Goal: Answer question/provide support

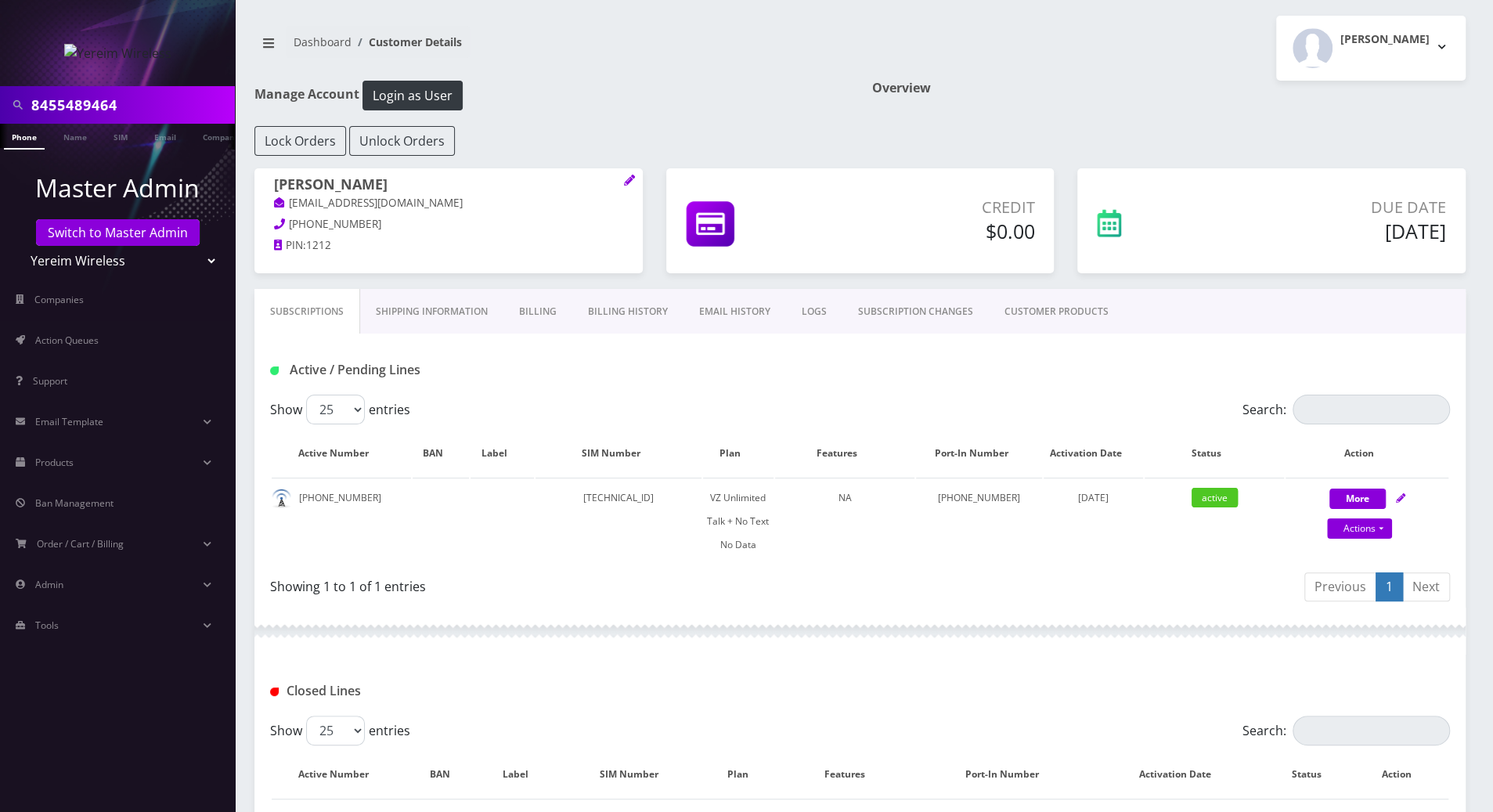
drag, startPoint x: 135, startPoint y: 108, endPoint x: -2, endPoint y: 107, distance: 137.0
click at [0, 107] on html "8455489464 Phone Name SIM Email Company Customer Master Admin Switch to Master …" at bounding box center [746, 579] width 1493 height 1159
type input "8456081709"
click at [11, 134] on li at bounding box center [8, 140] width 16 height 39
drag, startPoint x: 131, startPoint y: 110, endPoint x: 10, endPoint y: 103, distance: 121.2
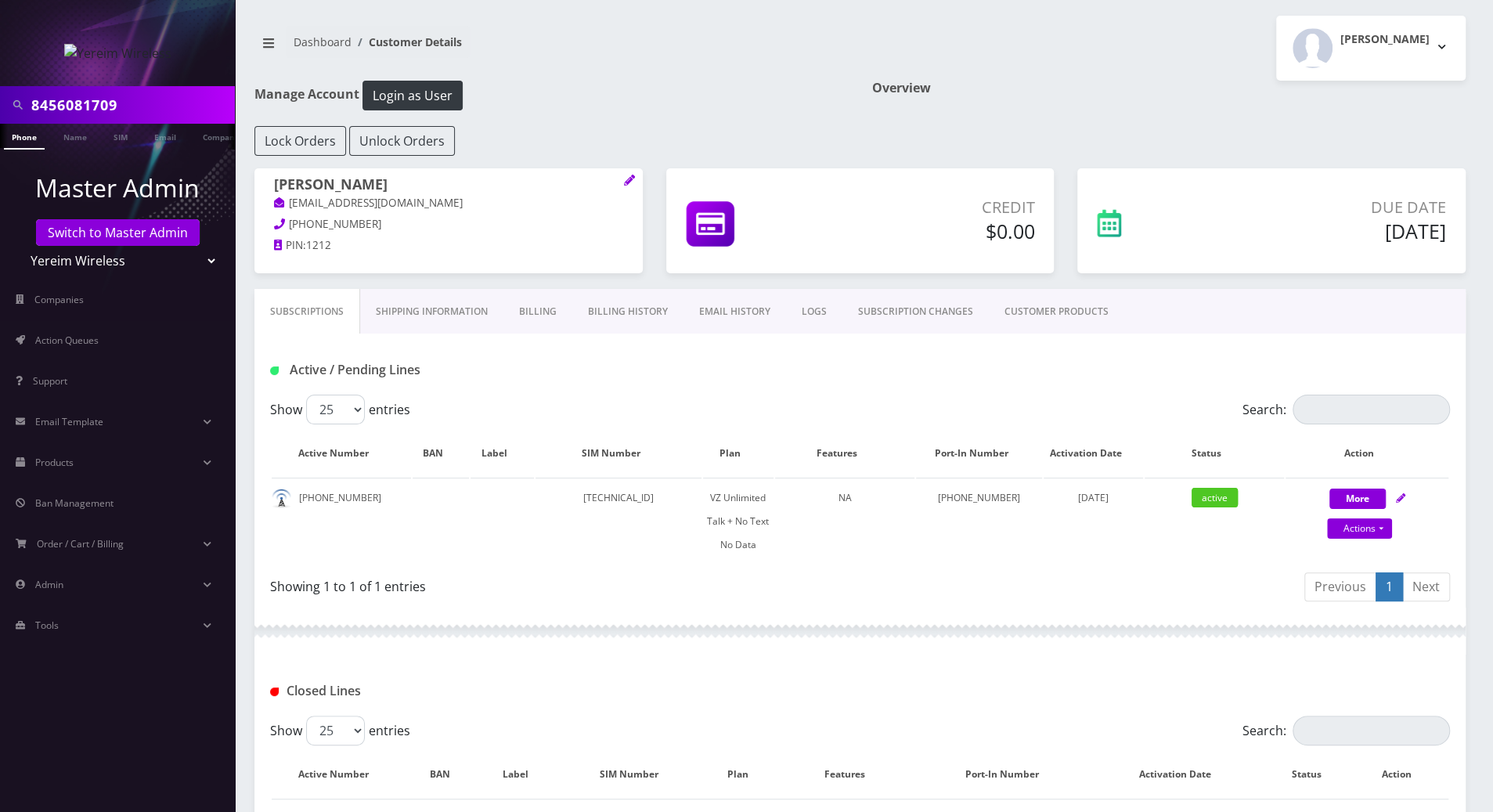
click at [10, 103] on div "8456081709" at bounding box center [117, 105] width 227 height 30
click at [148, 234] on link "Switch to Master Admin" at bounding box center [118, 232] width 164 height 26
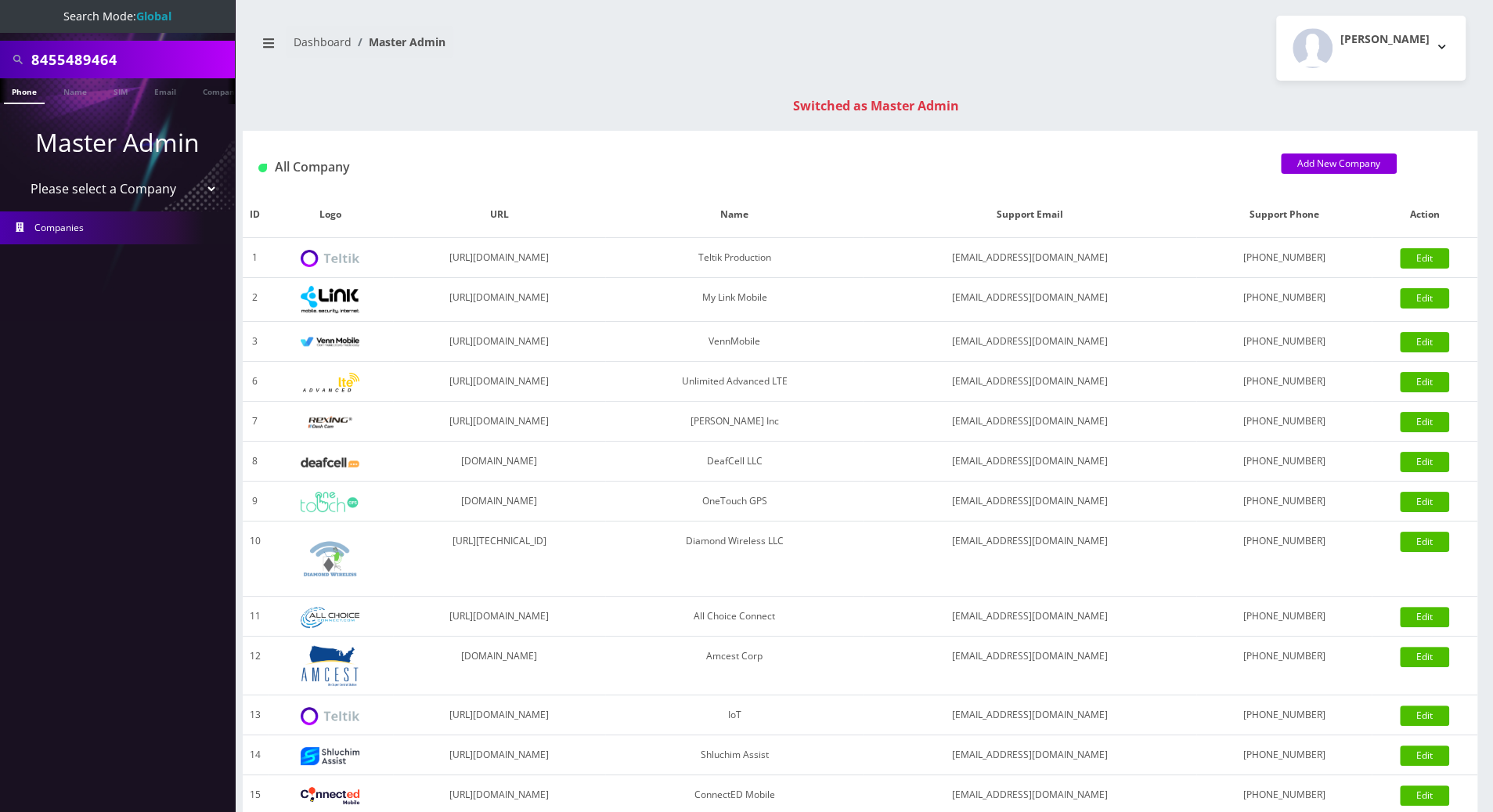
drag, startPoint x: 147, startPoint y: 59, endPoint x: 16, endPoint y: 61, distance: 131.0
click at [16, 61] on div "8455489464" at bounding box center [117, 60] width 227 height 30
paste input "6081709"
type input "8456081709"
click at [26, 95] on link "Phone" at bounding box center [24, 91] width 40 height 26
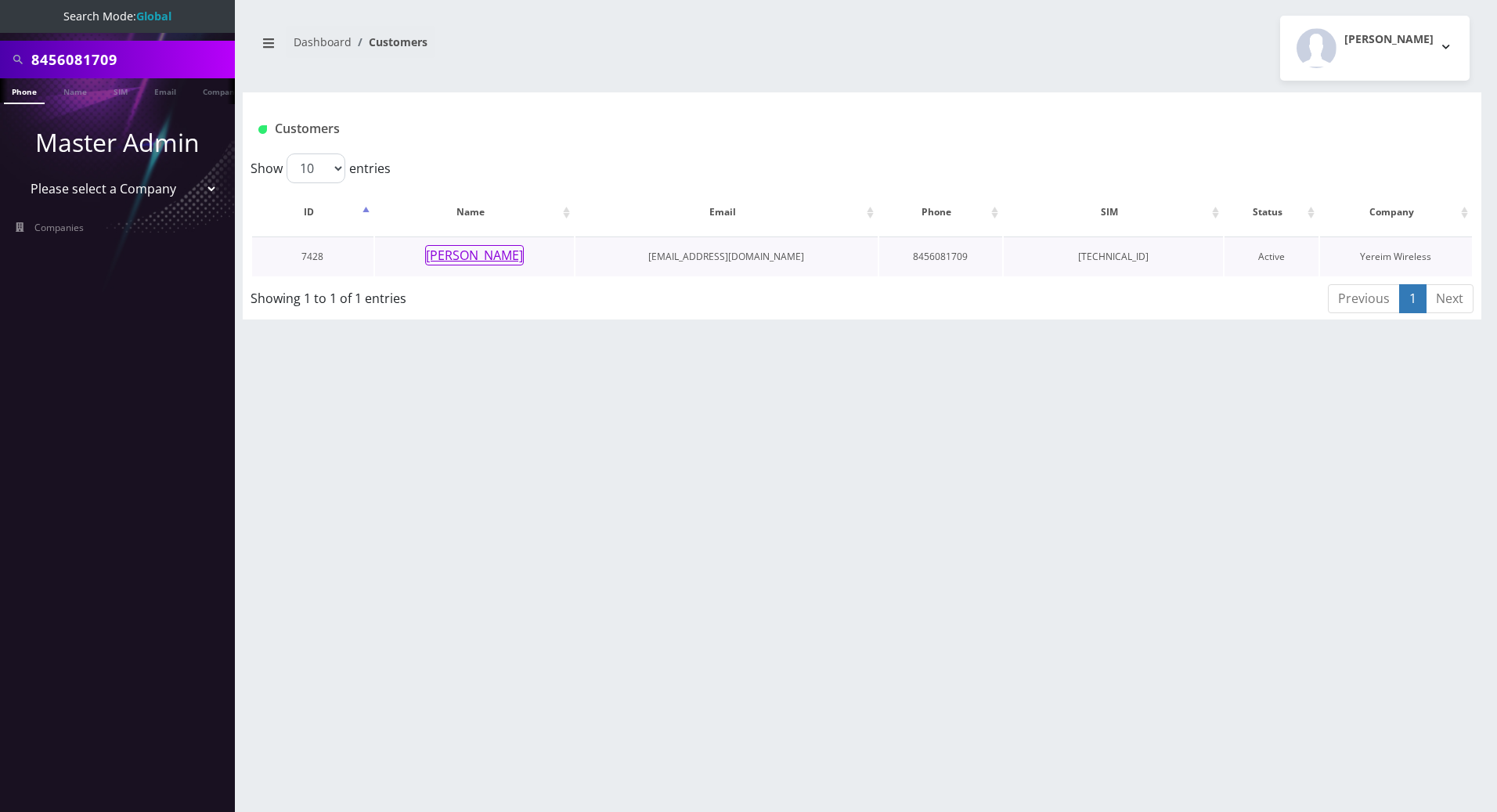
click at [473, 252] on button "Yakov Biderman" at bounding box center [474, 254] width 99 height 20
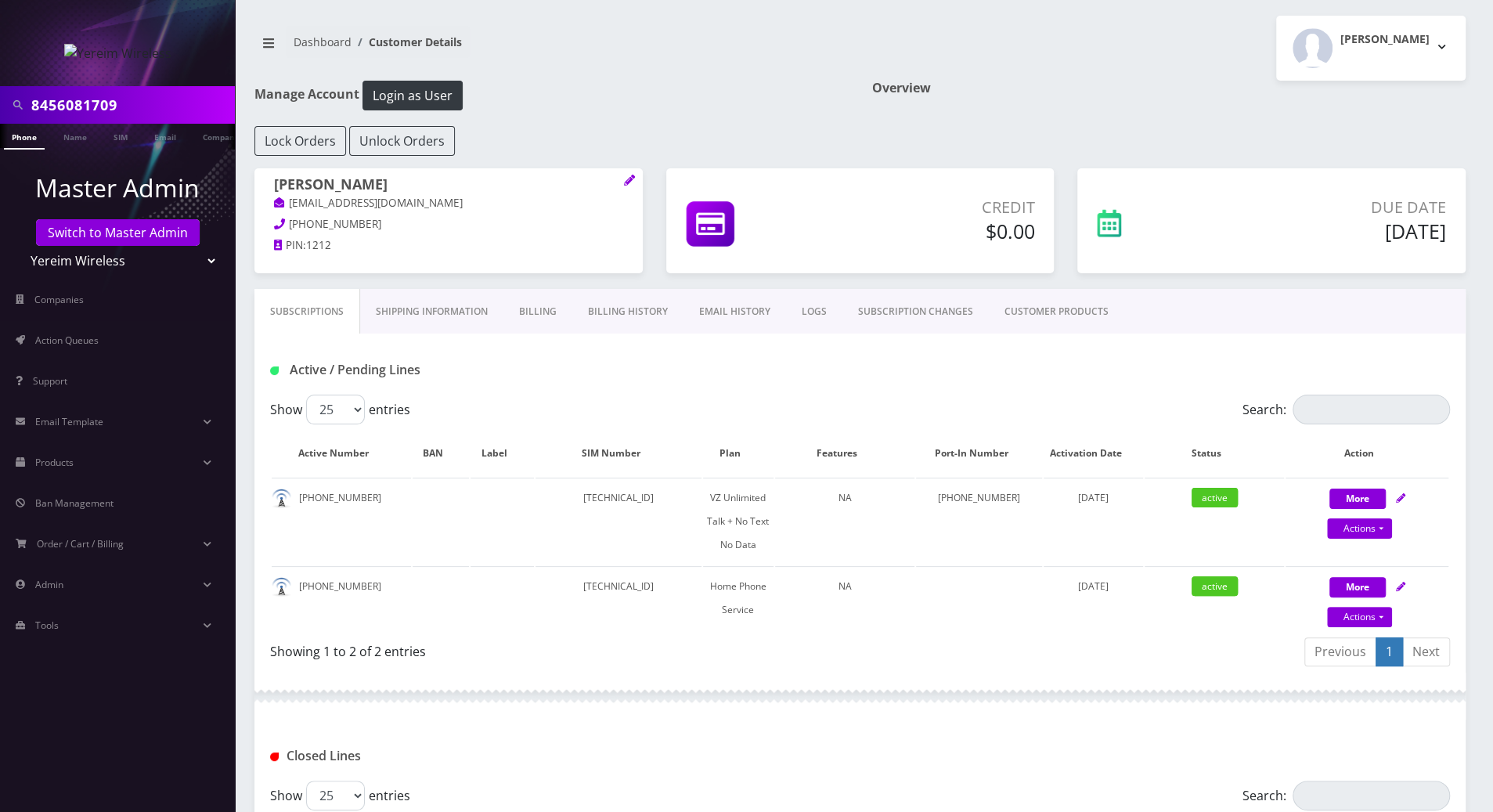
click at [1027, 380] on div "Active / Pending Lines" at bounding box center [860, 369] width 1204 height 26
click at [637, 308] on link "Billing History" at bounding box center [627, 311] width 111 height 46
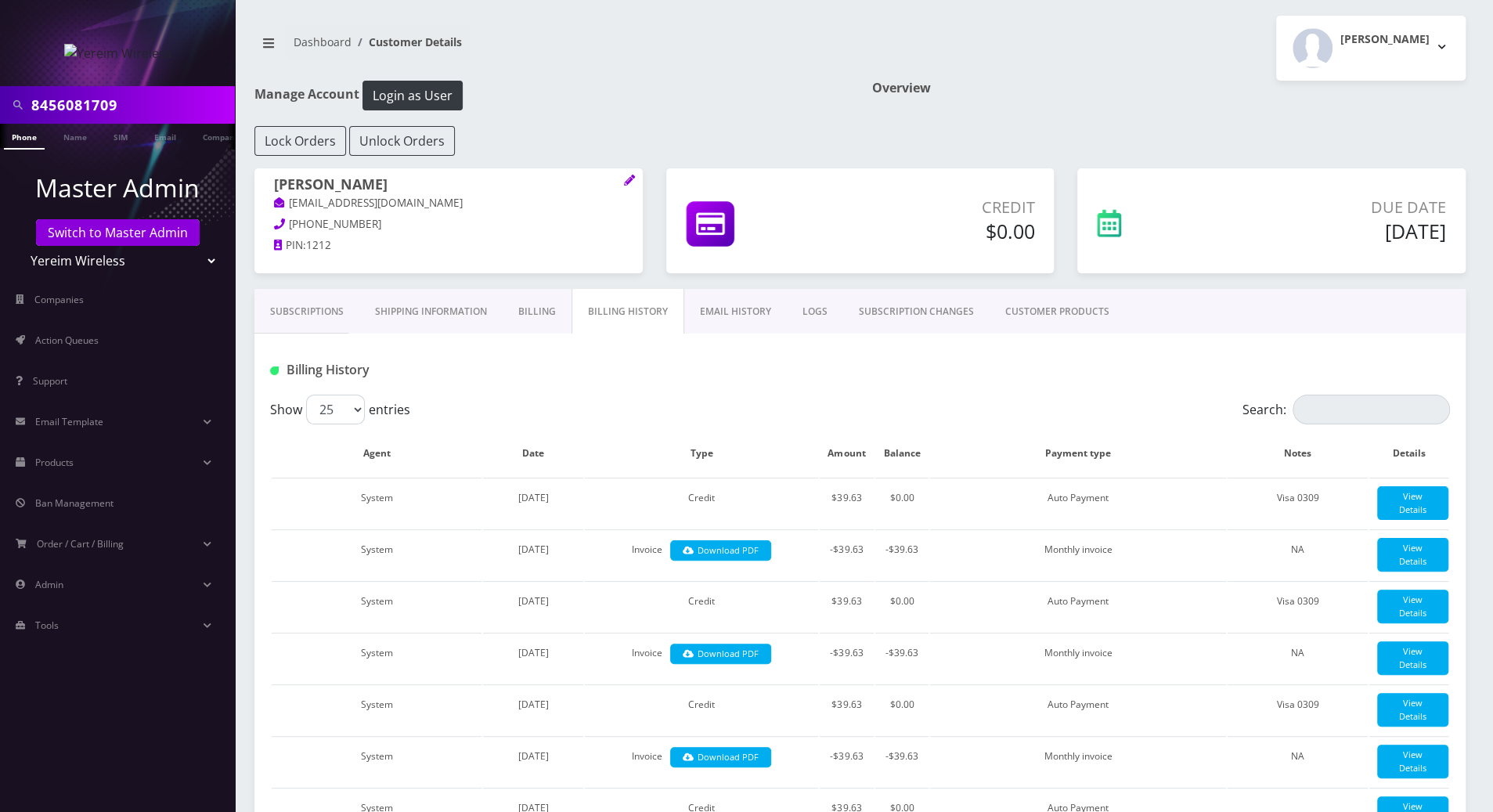
click at [305, 304] on link "Subscriptions" at bounding box center [306, 311] width 105 height 46
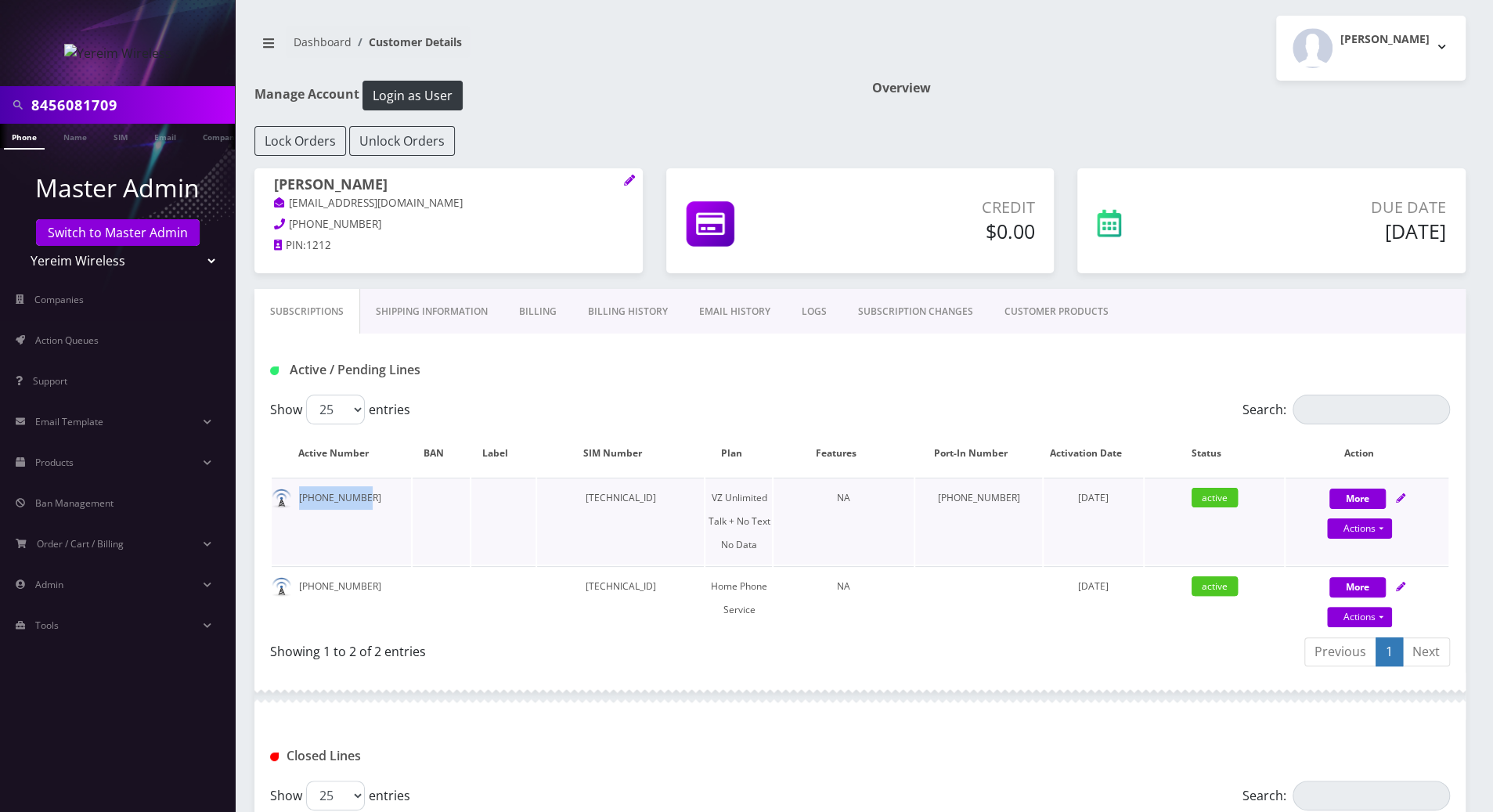
drag, startPoint x: 361, startPoint y: 497, endPoint x: 298, endPoint y: 499, distance: 63.0
click at [298, 499] on td "[PHONE_NUMBER]" at bounding box center [341, 521] width 139 height 87
copy td "[PHONE_NUMBER]"
click at [628, 304] on link "Billing History" at bounding box center [627, 311] width 111 height 46
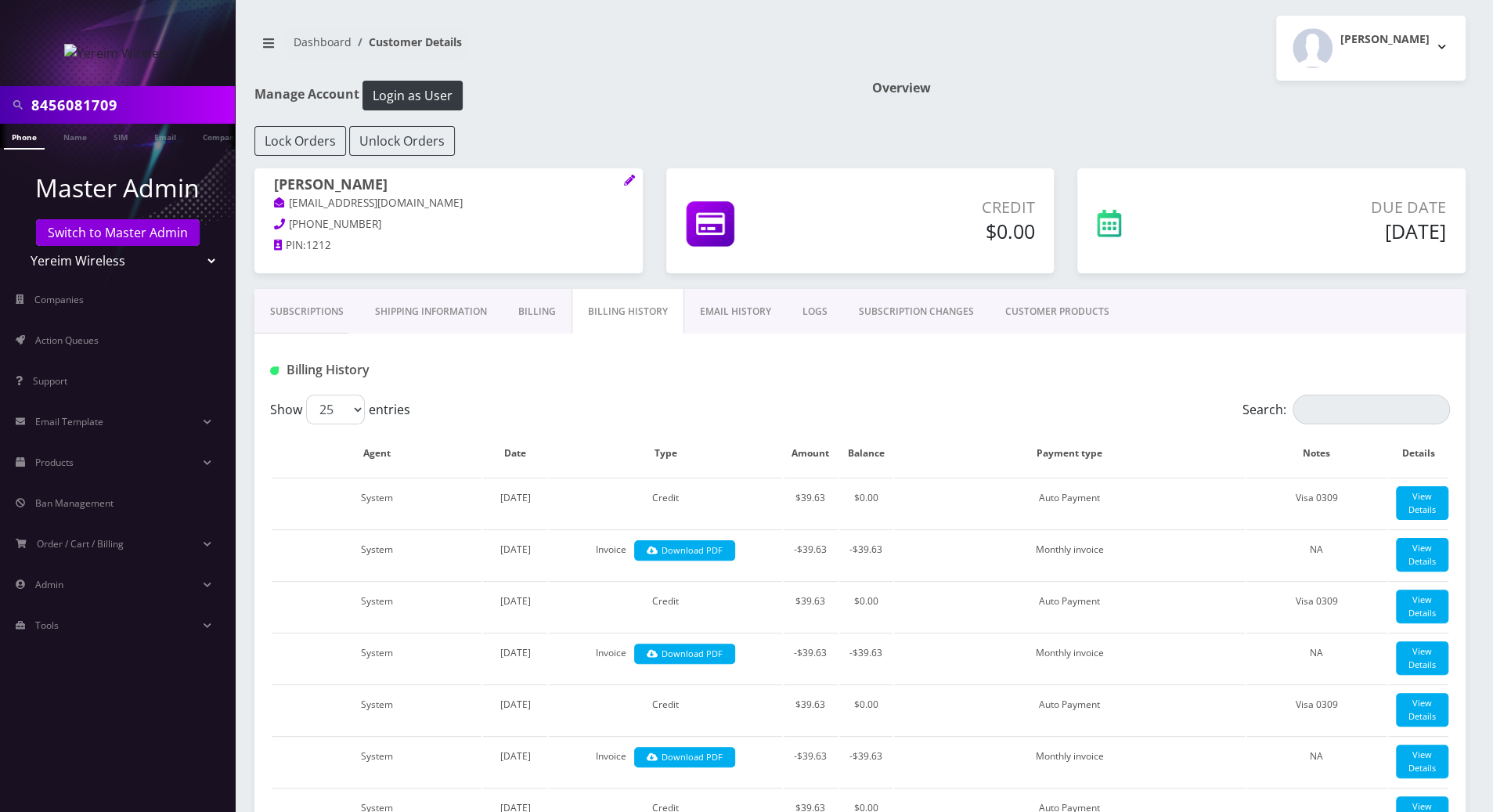
click at [310, 314] on link "Subscriptions" at bounding box center [306, 311] width 105 height 46
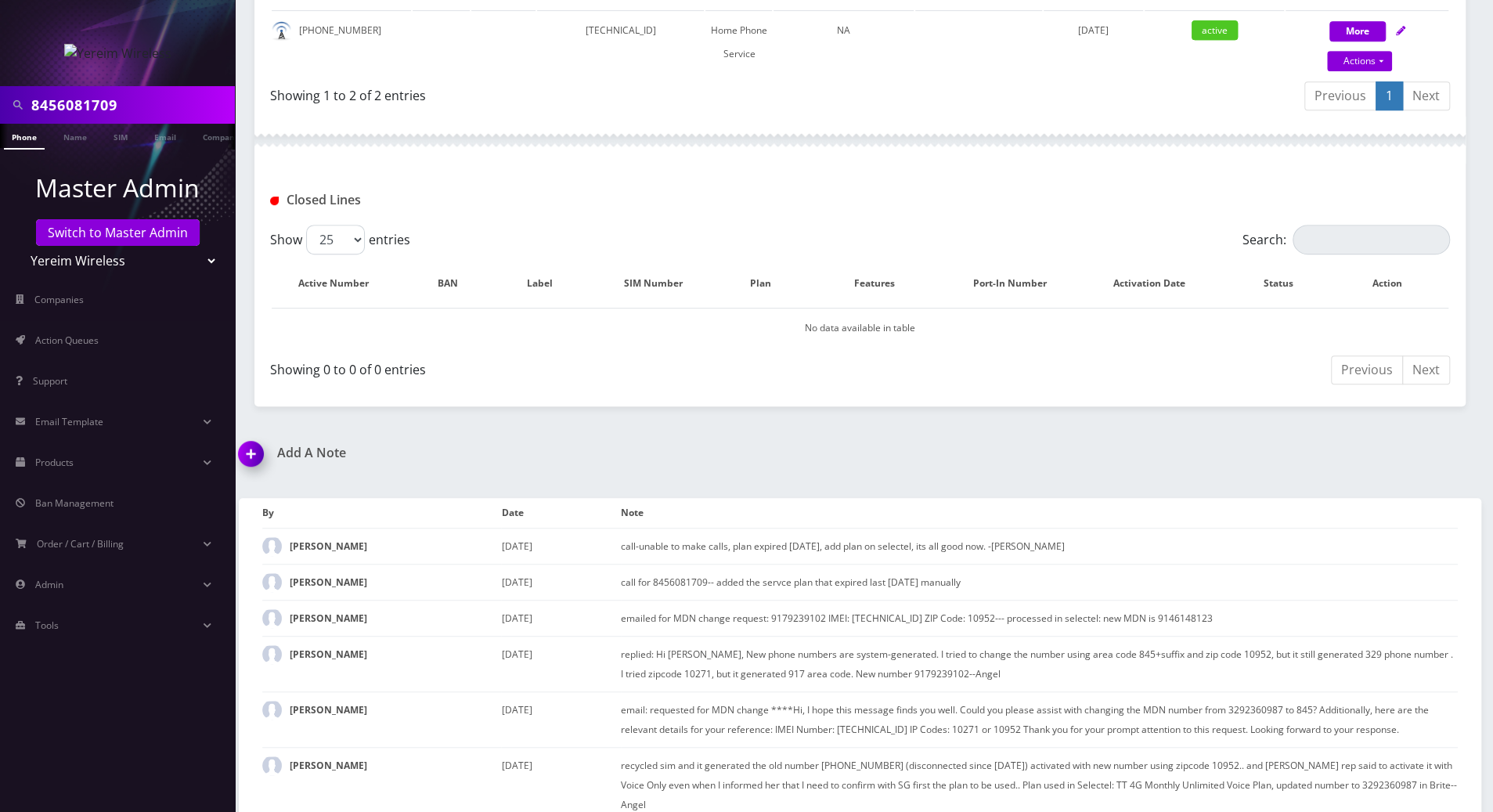
click at [248, 454] on img at bounding box center [253, 459] width 46 height 46
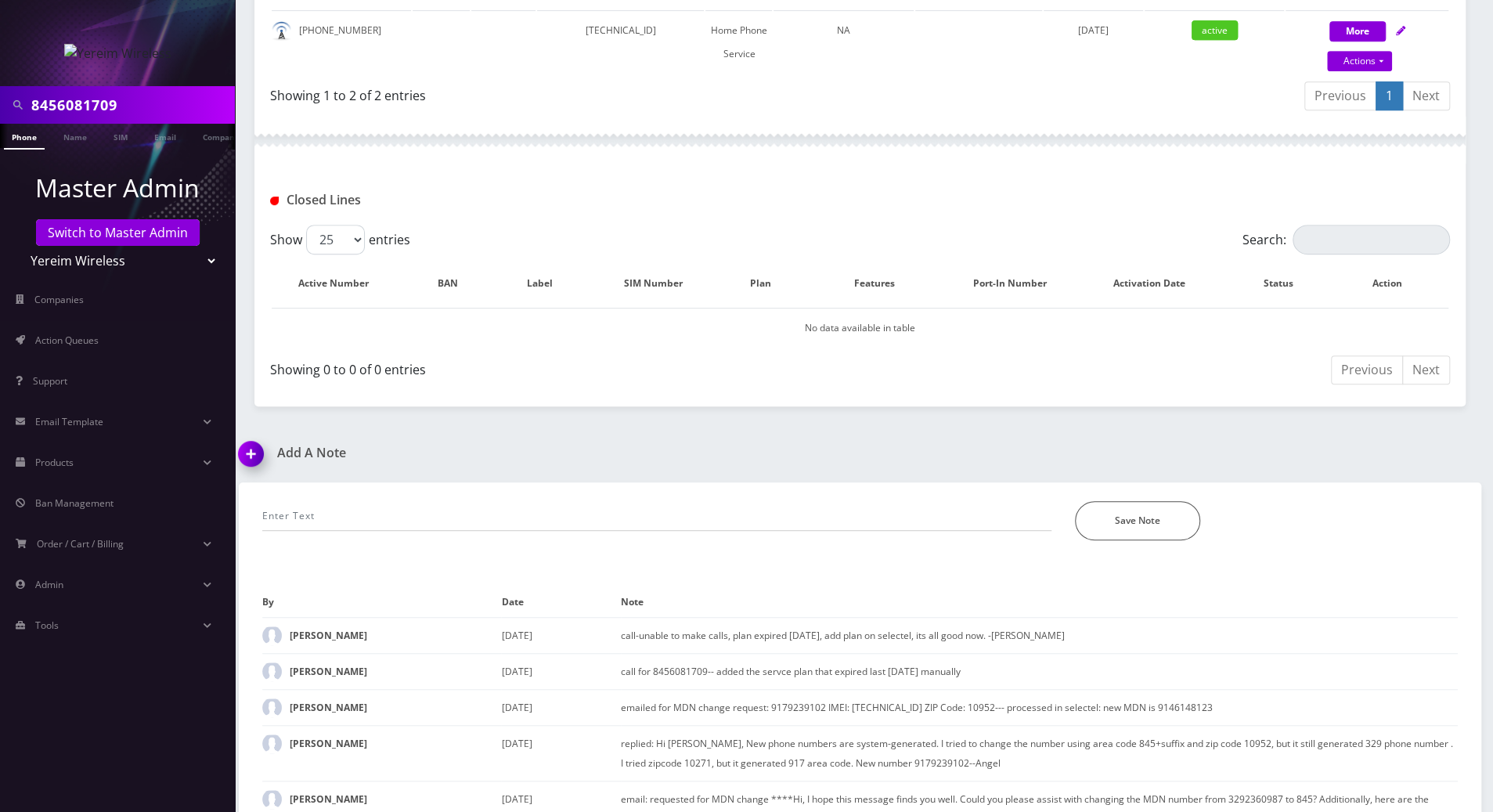
scroll to position [645, 0]
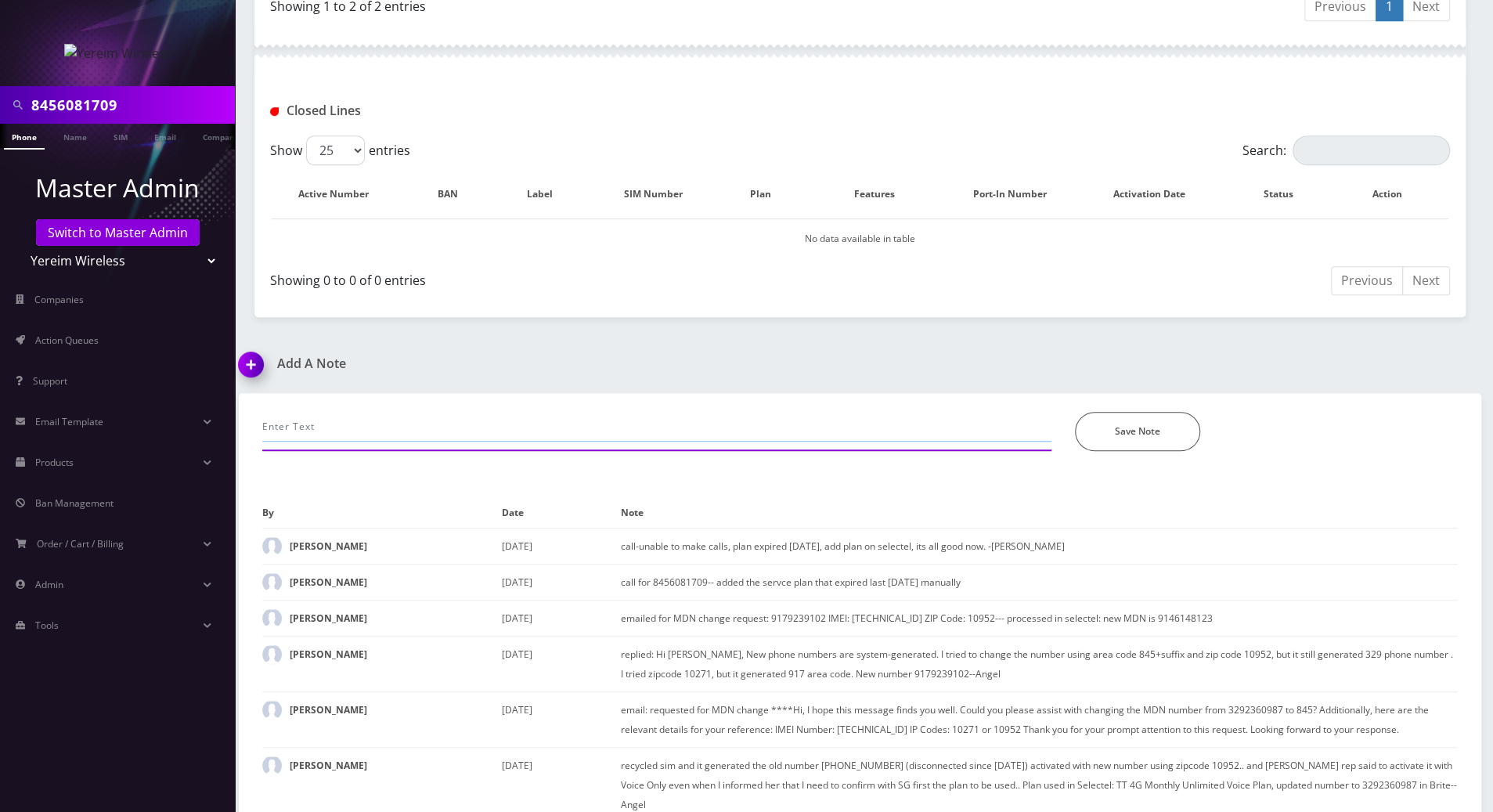
click at [356, 417] on input "text" at bounding box center [656, 427] width 789 height 30
paste input "Purchase Service Plan successfull, TT 4G Monthly Unlimited Voice Plan PIN 47835…"
type input "unable to make calls-- Purchase Service Plan successfull, TT 4G Monthly Unlimit…"
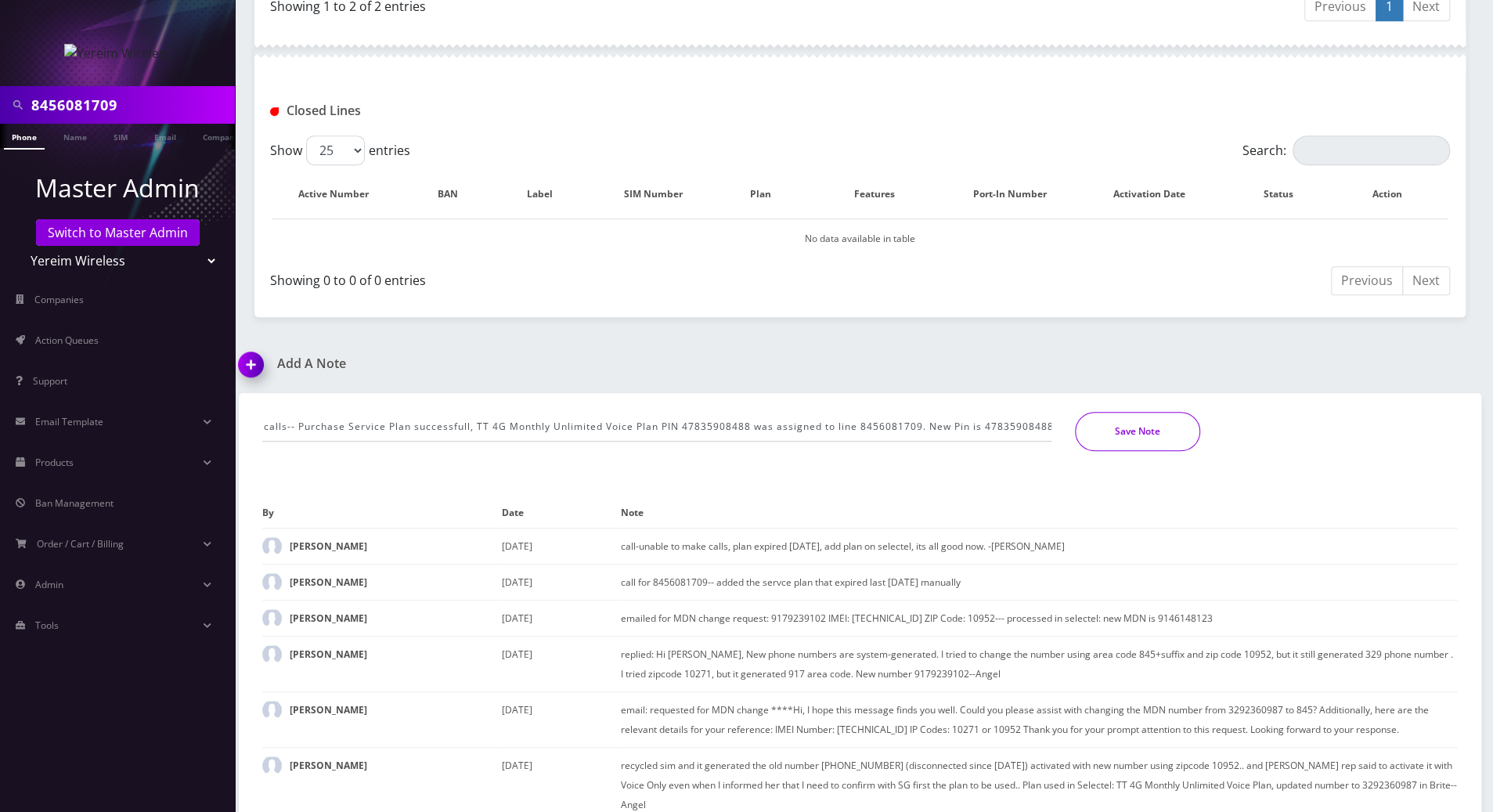
scroll to position [0, 0]
click at [1138, 433] on button "Save Note" at bounding box center [1138, 431] width 125 height 39
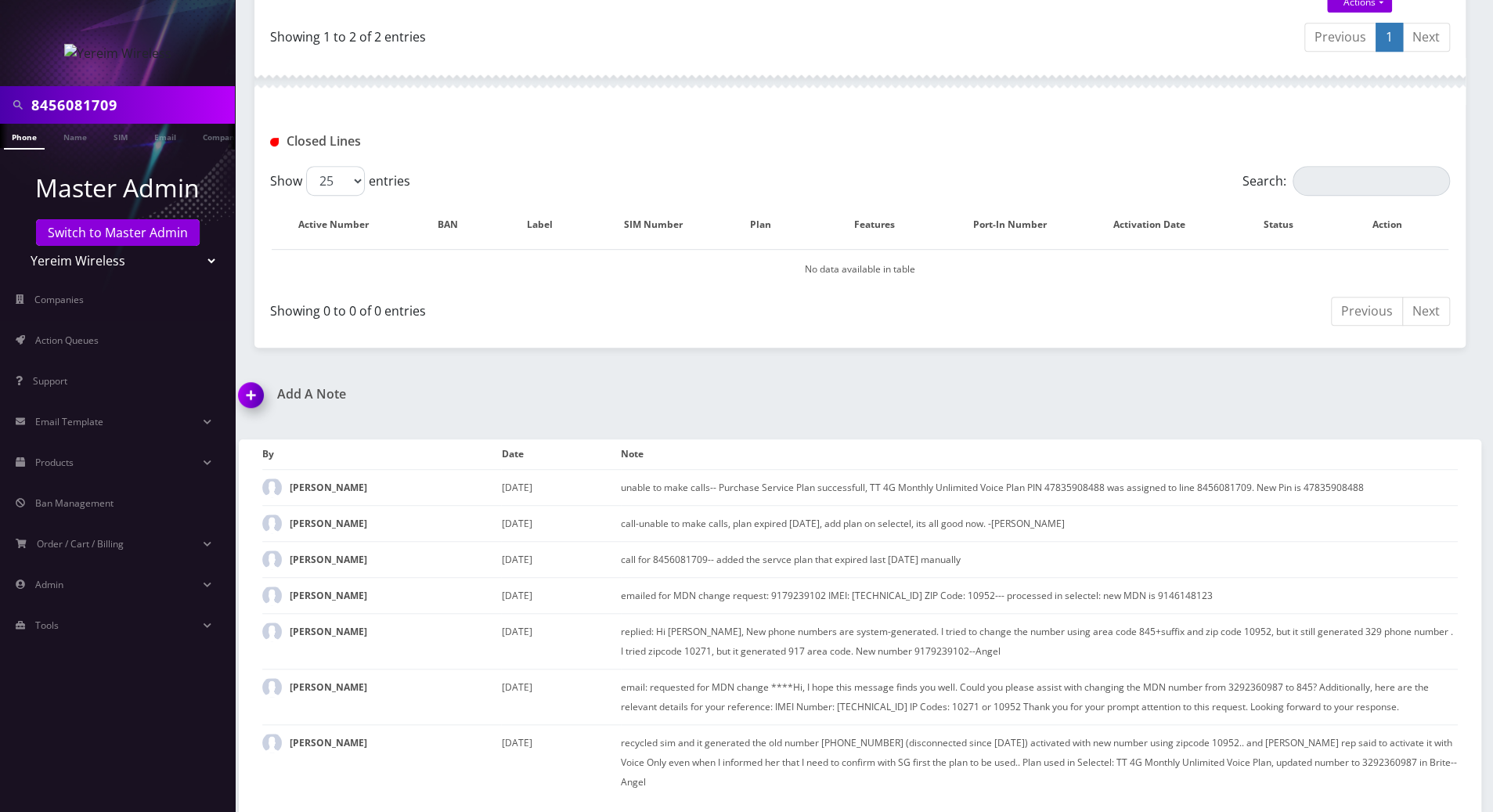
scroll to position [591, 0]
